Goal: Transaction & Acquisition: Purchase product/service

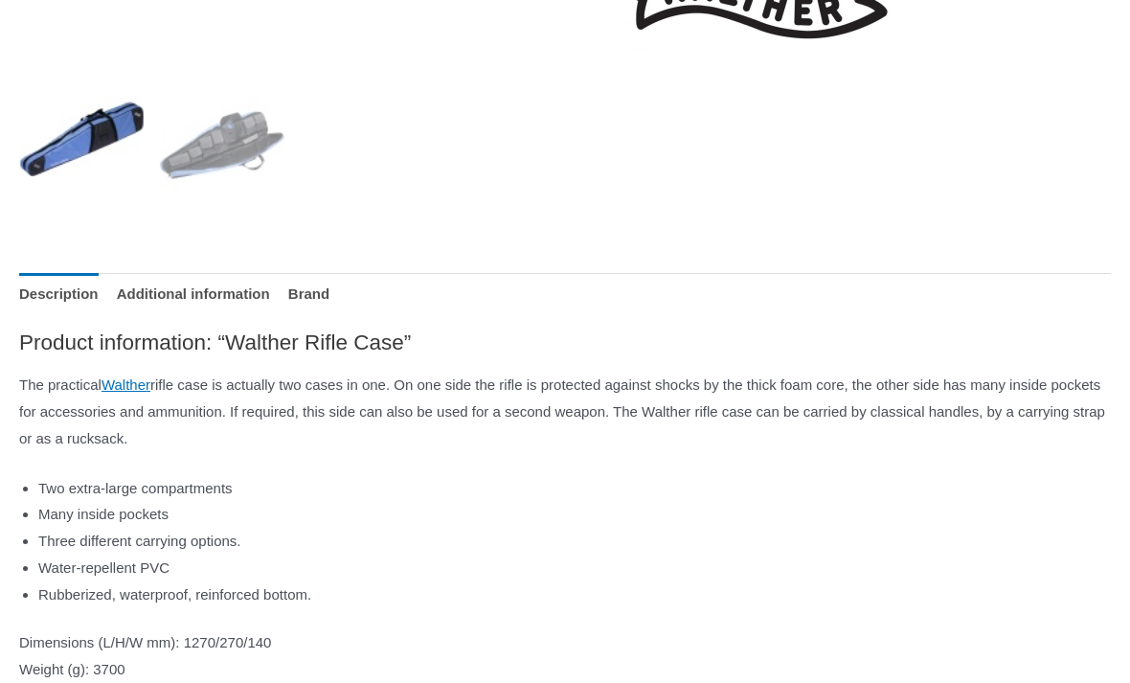
scroll to position [781, 0]
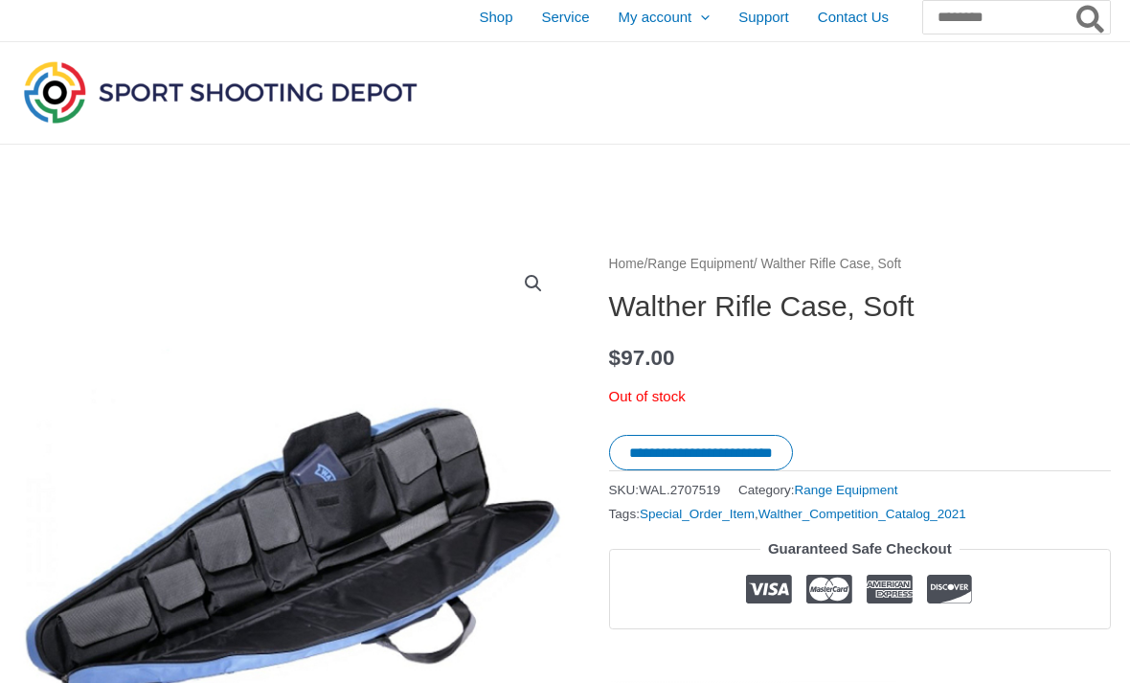
scroll to position [0, 0]
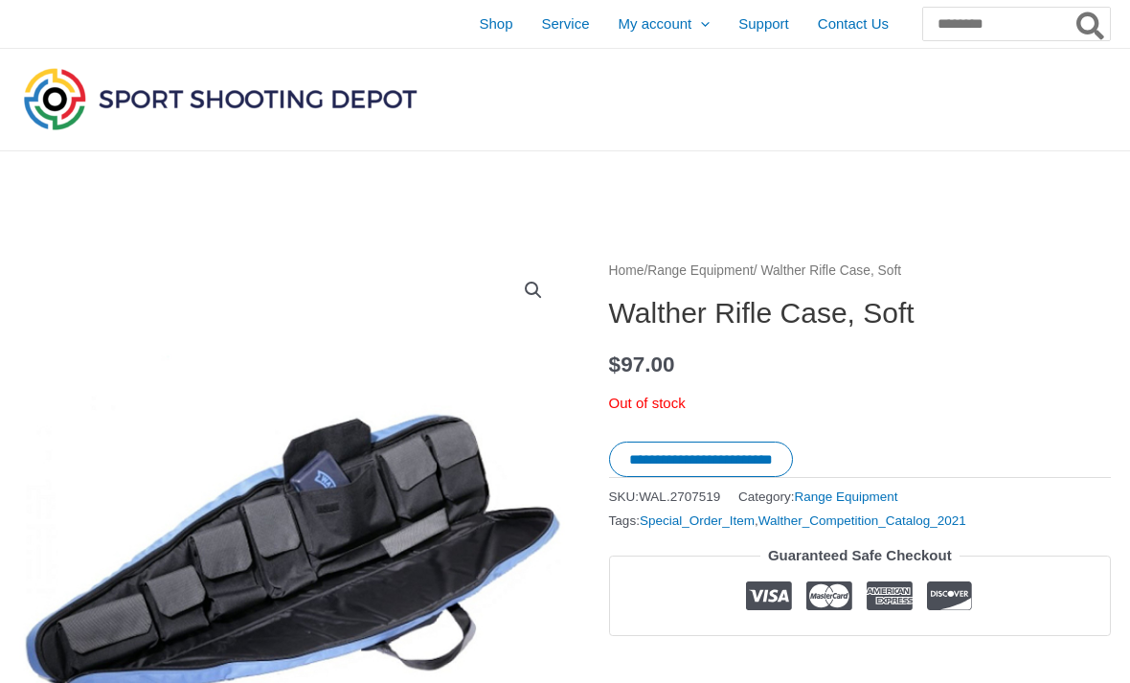
click at [178, 102] on img at bounding box center [220, 98] width 402 height 71
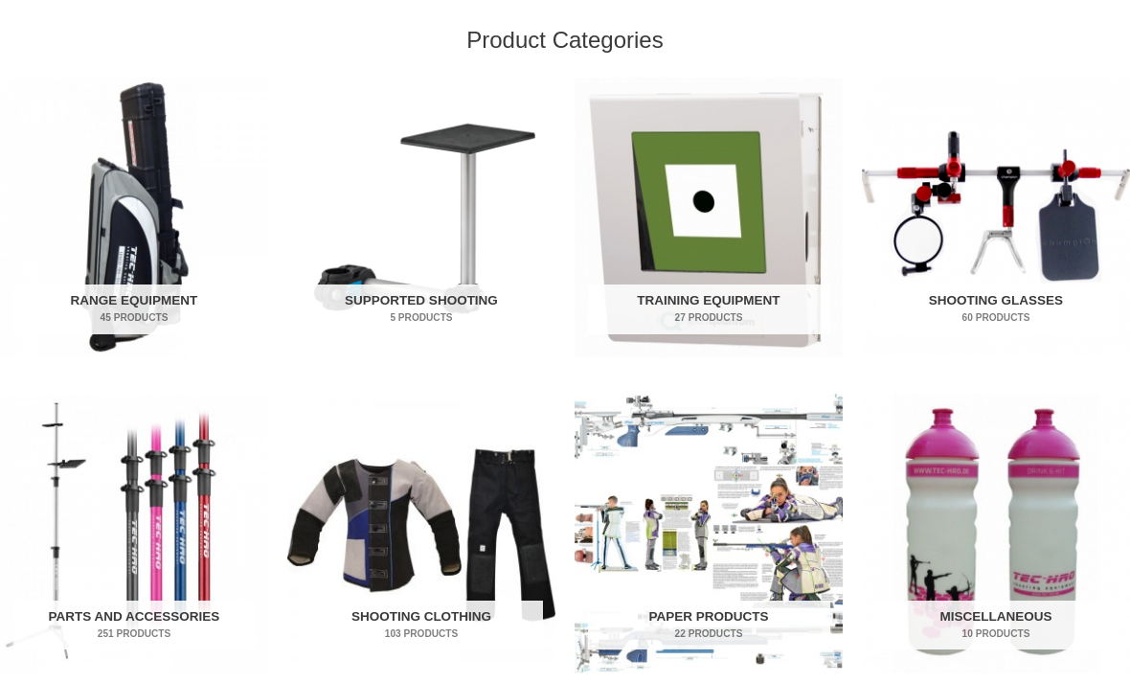
scroll to position [626, 0]
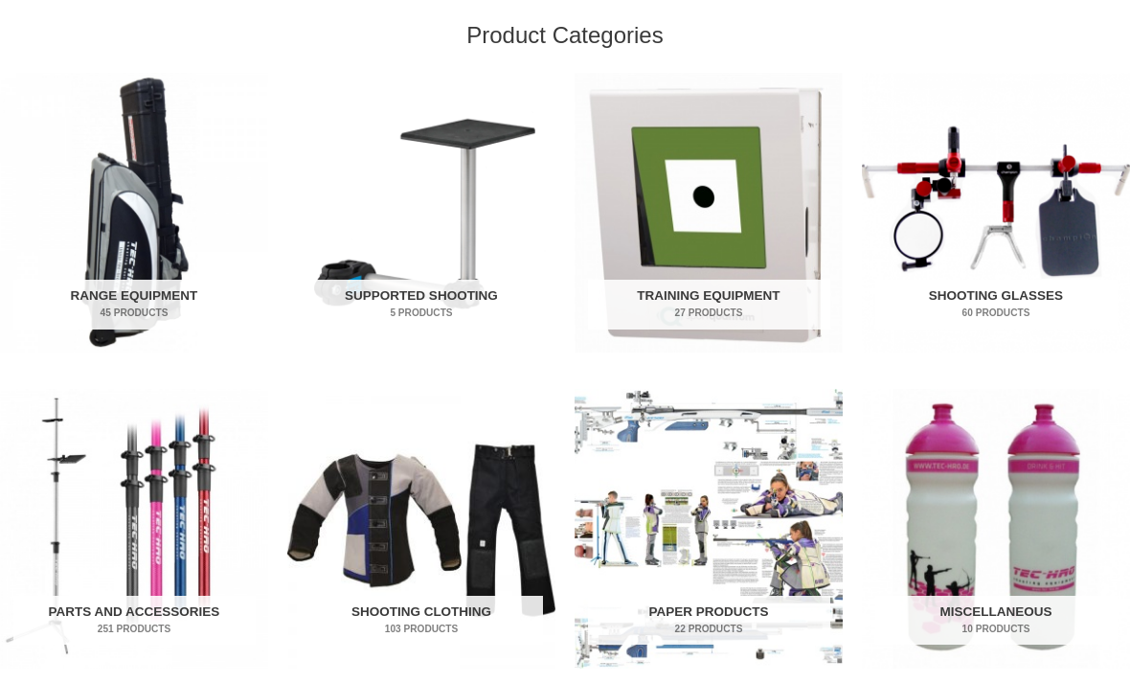
click at [134, 206] on img "Visit product category Range Equipment" at bounding box center [134, 214] width 268 height 280
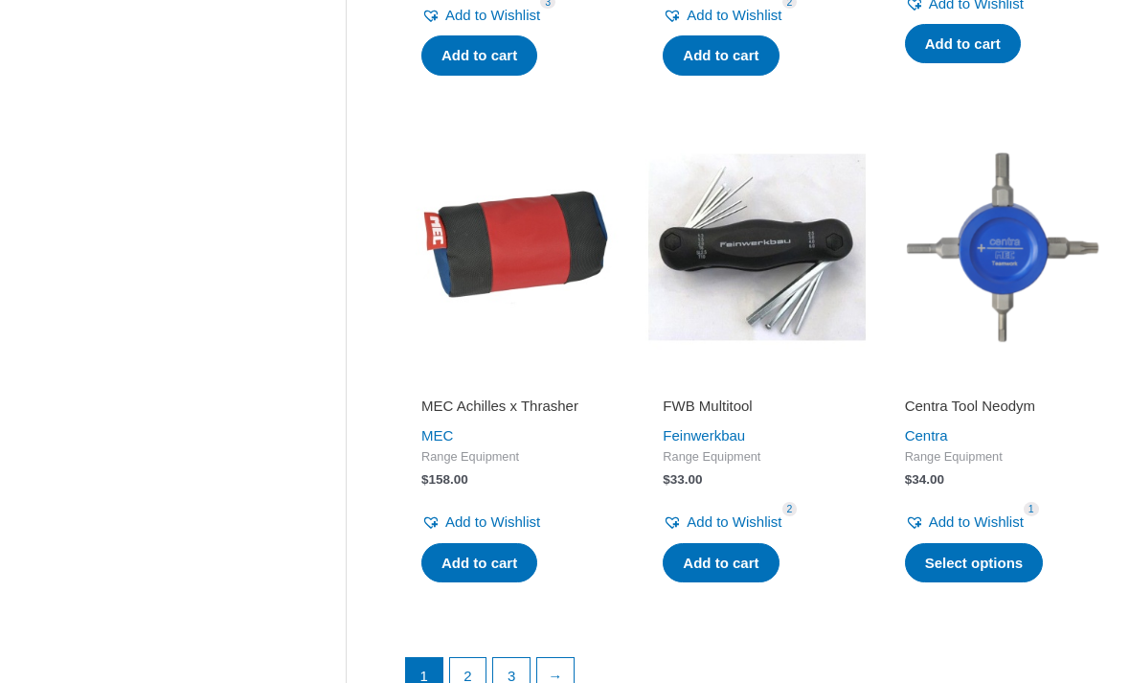
scroll to position [2525, 0]
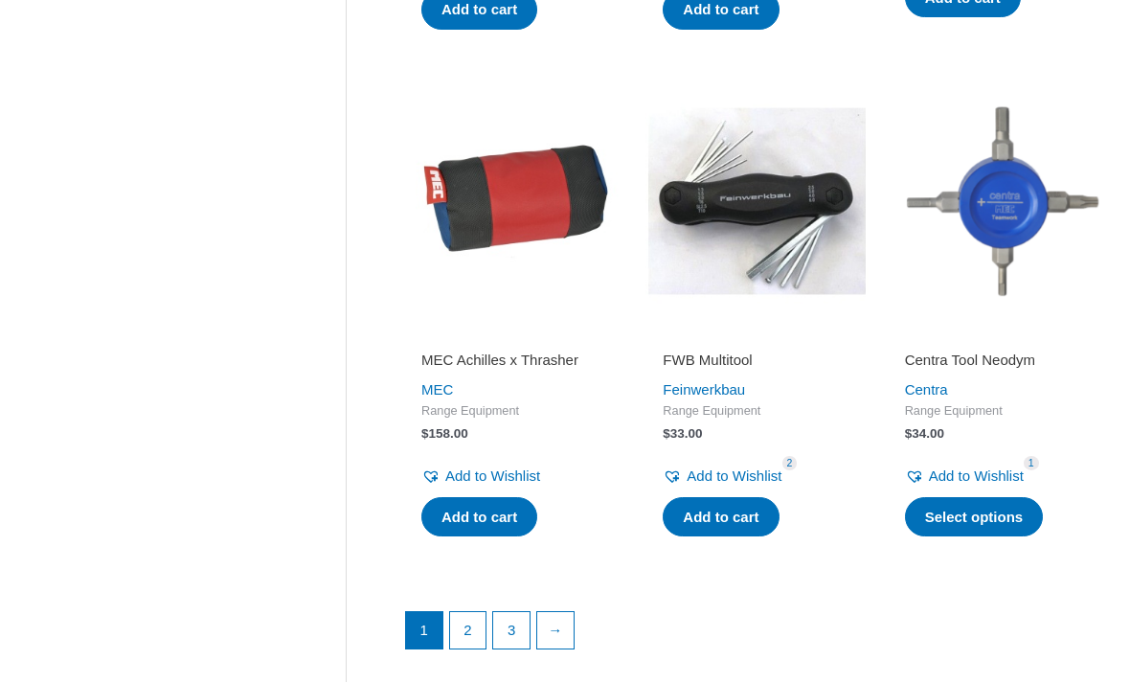
click at [596, 611] on ul "1 2 3 →" at bounding box center [757, 635] width 704 height 48
click at [558, 612] on link "→" at bounding box center [555, 630] width 36 height 36
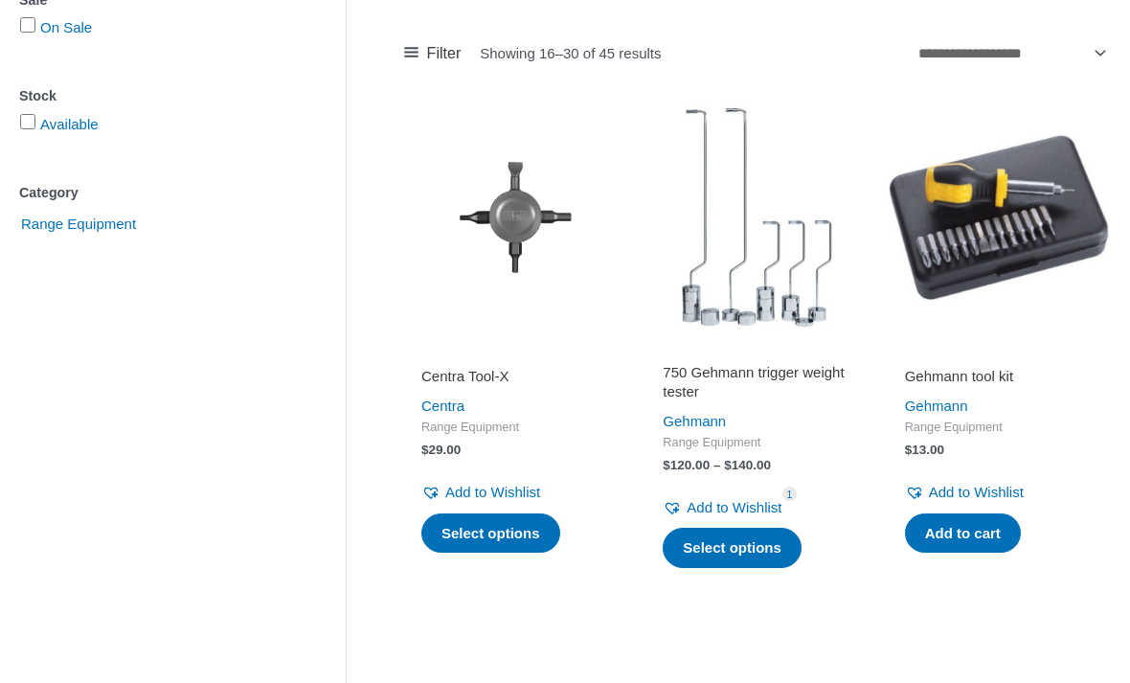
scroll to position [354, 0]
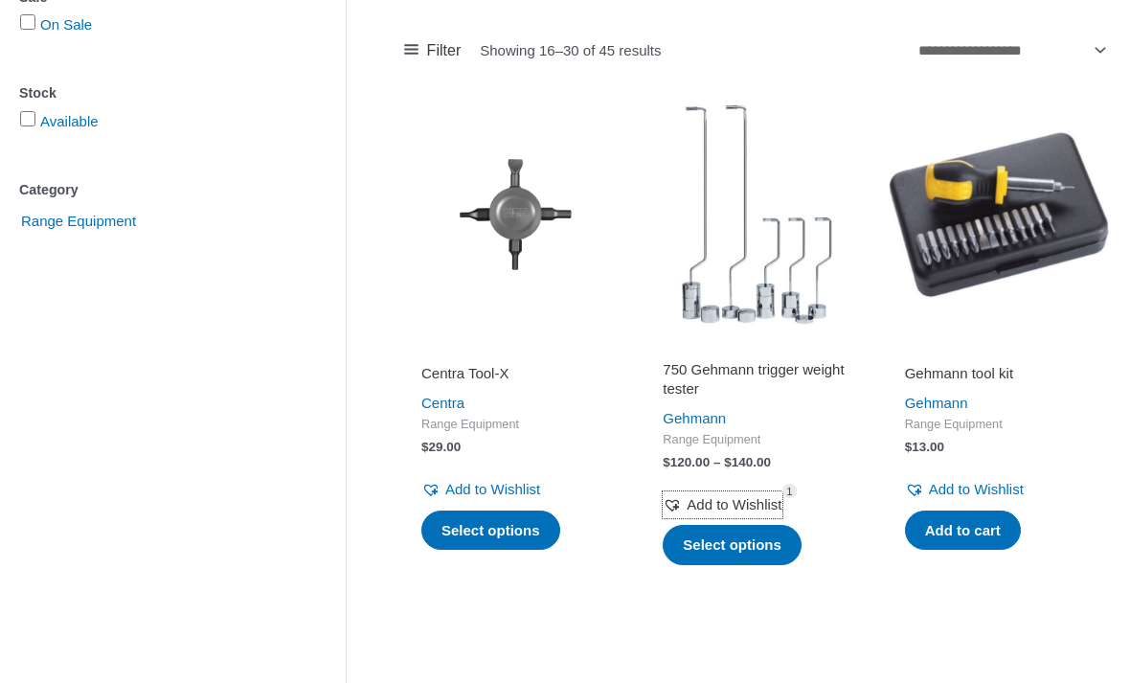
click at [725, 491] on link "Add to Wishlist Remove from Wishlist 1" at bounding box center [722, 504] width 119 height 27
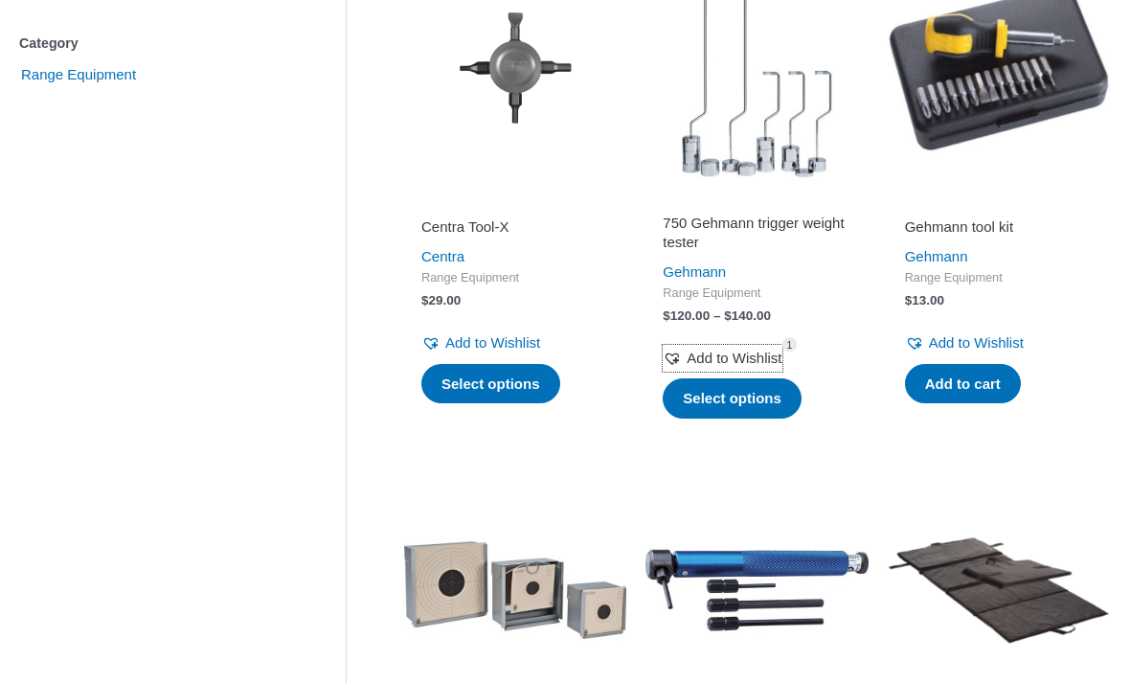
scroll to position [589, 0]
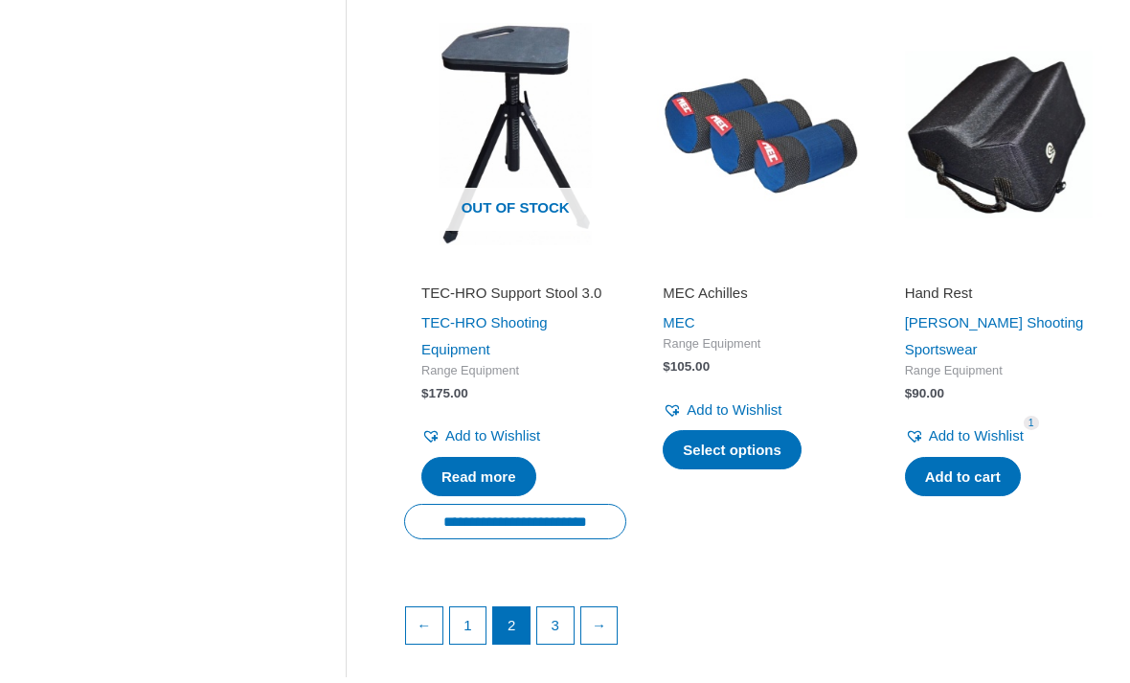
click at [618, 620] on link "→" at bounding box center [599, 625] width 36 height 36
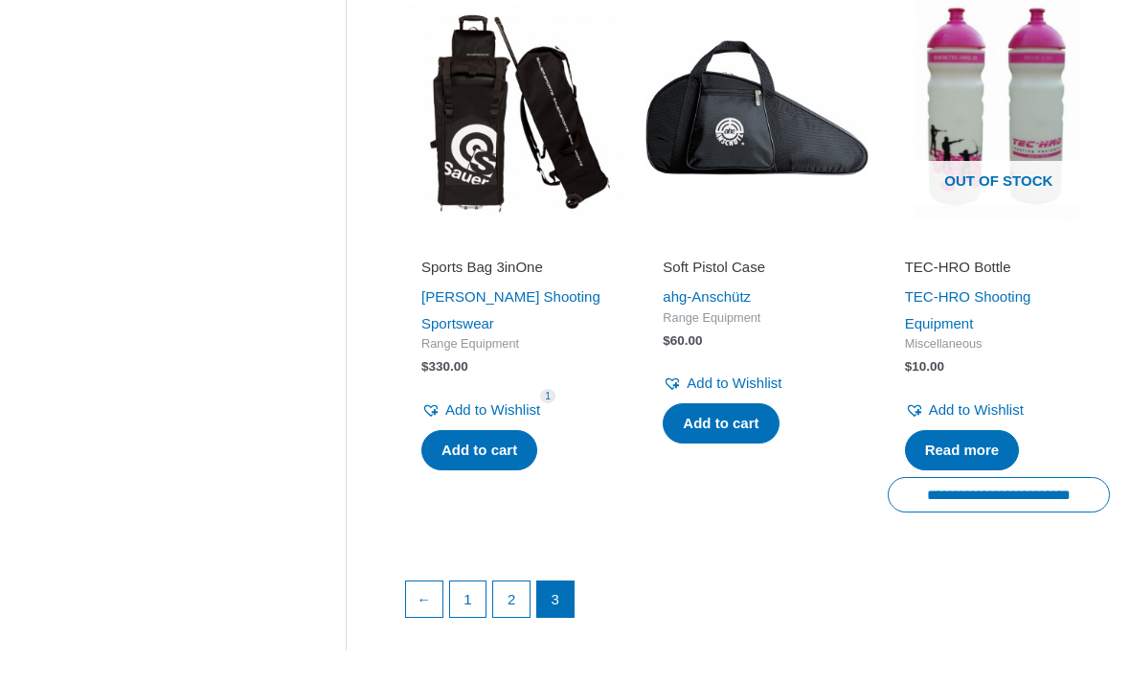
scroll to position [2707, 0]
